Goal: Find contact information: Find contact information

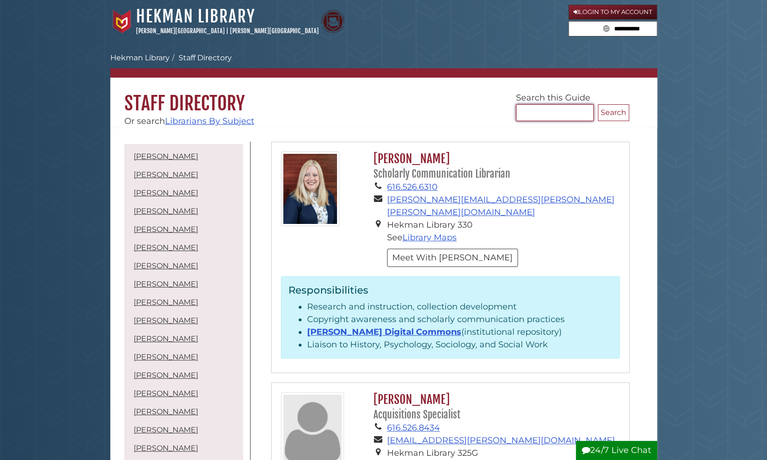
click at [546, 110] on input "Search..." at bounding box center [555, 112] width 78 height 17
type input "**********"
click at [598, 104] on button "Search" at bounding box center [613, 112] width 31 height 17
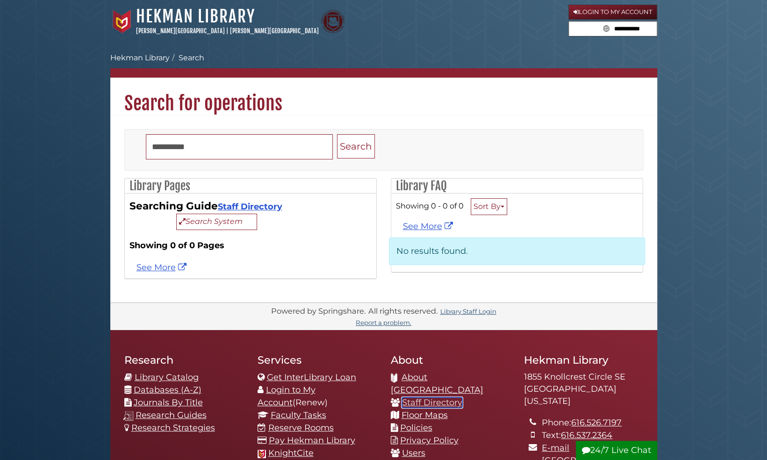
click at [420, 397] on link "Staff Directory" at bounding box center [432, 402] width 60 height 10
